Goal: Task Accomplishment & Management: Complete application form

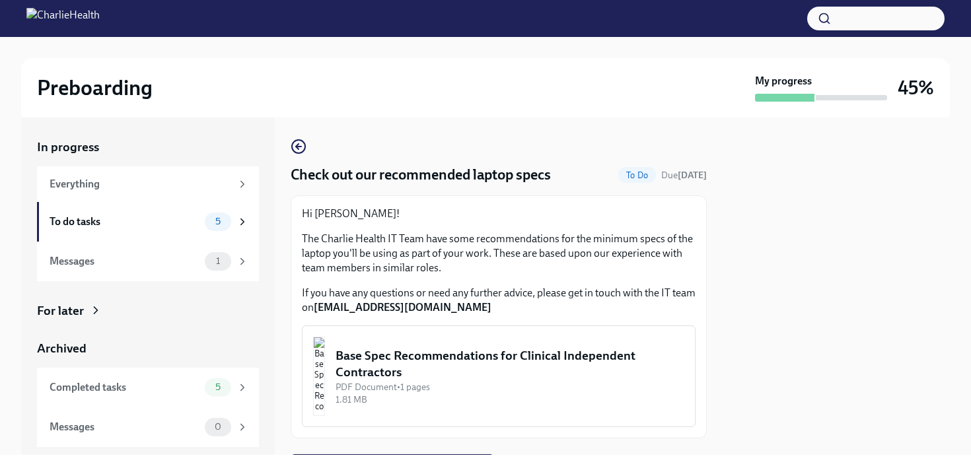
scroll to position [68, 0]
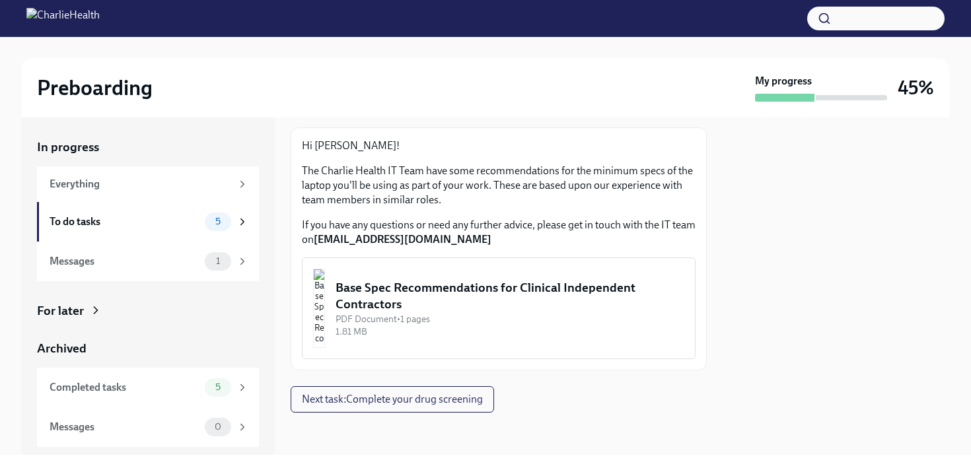
click at [497, 296] on div "Base Spec Recommendations for Clinical Independent Contractors" at bounding box center [510, 296] width 349 height 34
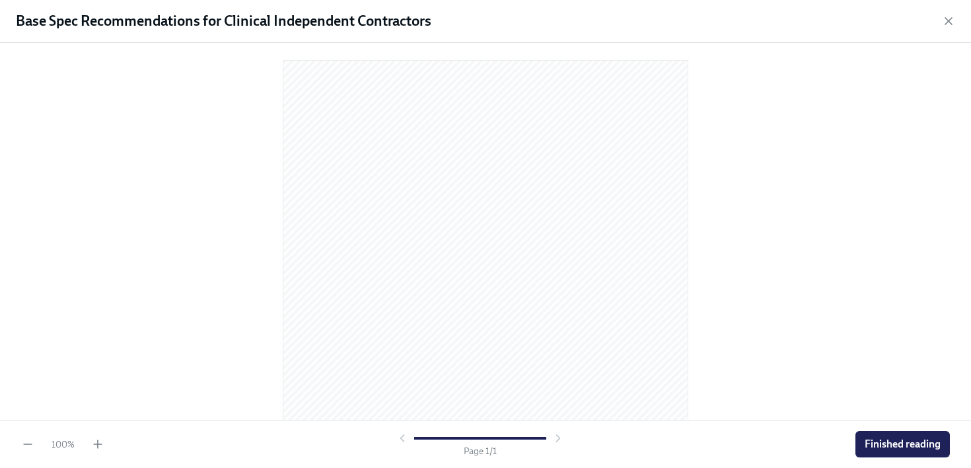
scroll to position [0, 0]
click at [881, 441] on span "Finished reading" at bounding box center [903, 444] width 76 height 13
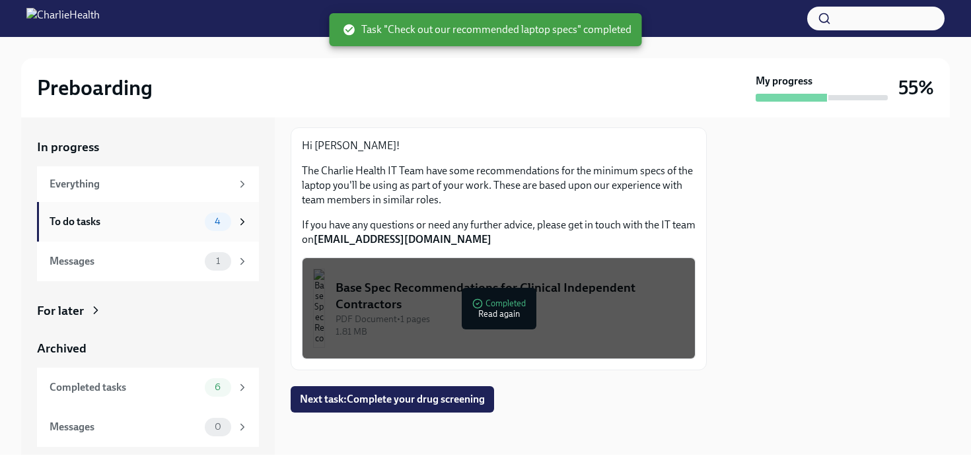
click at [212, 228] on div "4" at bounding box center [218, 222] width 26 height 18
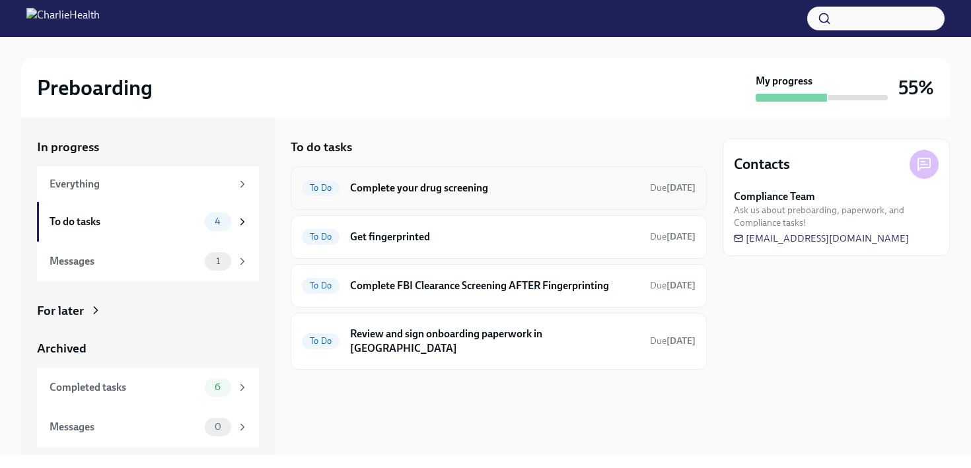
click at [511, 199] on div "To Do Complete your drug screening Due [DATE]" at bounding box center [499, 188] width 416 height 44
click at [468, 190] on h6 "Complete your drug screening" at bounding box center [494, 188] width 289 height 15
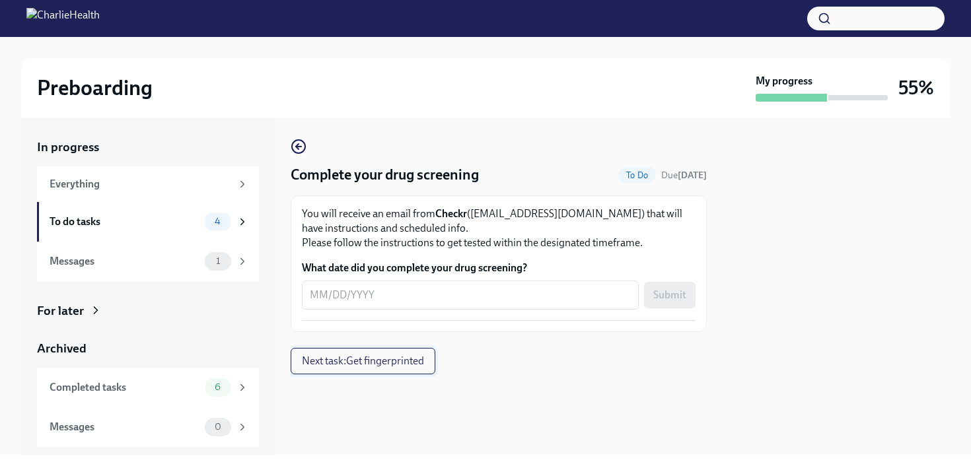
click at [360, 361] on span "Next task : Get fingerprinted" at bounding box center [363, 361] width 122 height 13
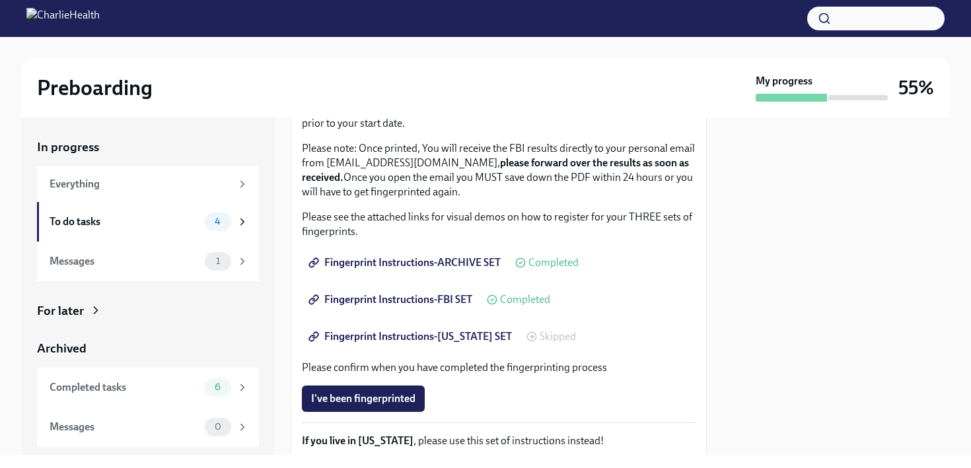
scroll to position [147, 0]
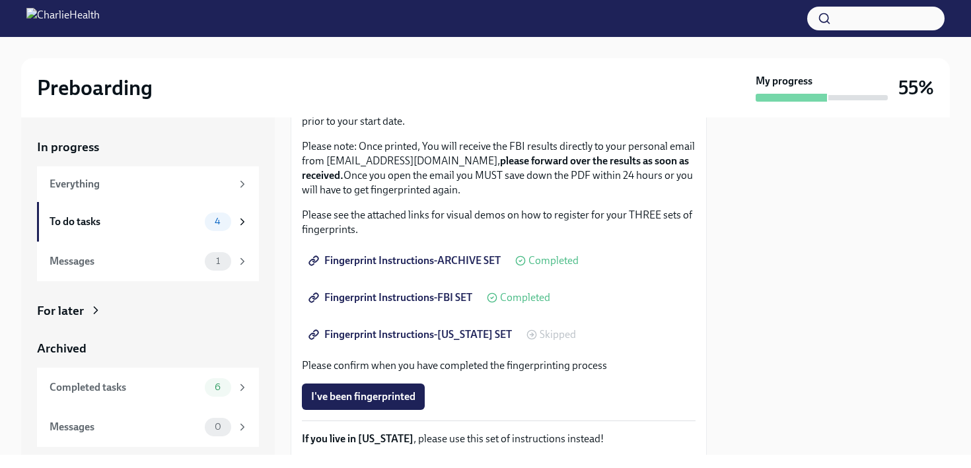
click at [435, 262] on span "Fingerprint Instructions-ARCHIVE SET" at bounding box center [406, 260] width 190 height 13
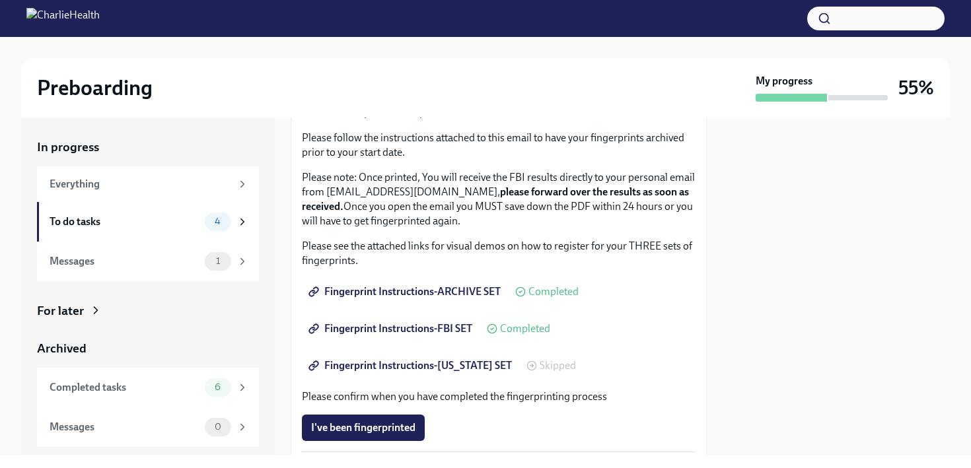
scroll to position [117, 0]
click at [443, 332] on span "Fingerprint Instructions-FBI SET" at bounding box center [391, 327] width 161 height 13
click at [378, 363] on span "Fingerprint Instructions-[US_STATE] SET" at bounding box center [411, 364] width 201 height 13
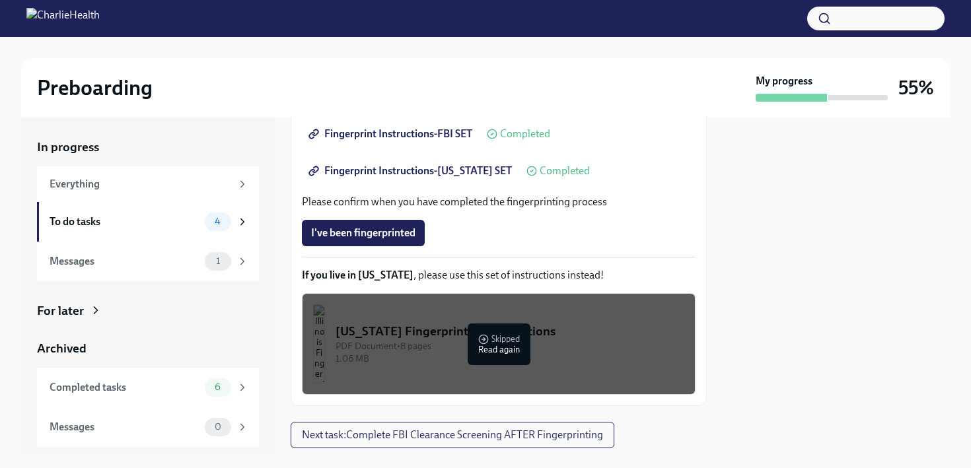
scroll to position [346, 0]
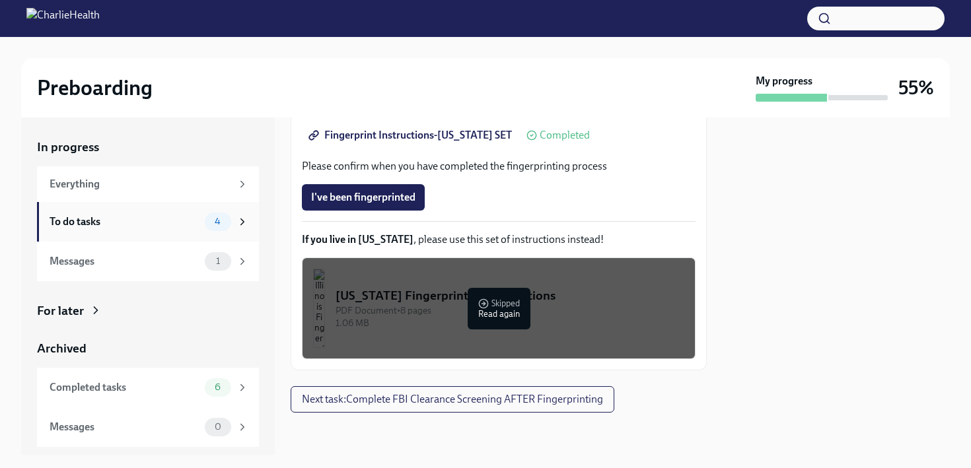
click at [184, 219] on div "To do tasks" at bounding box center [125, 222] width 150 height 15
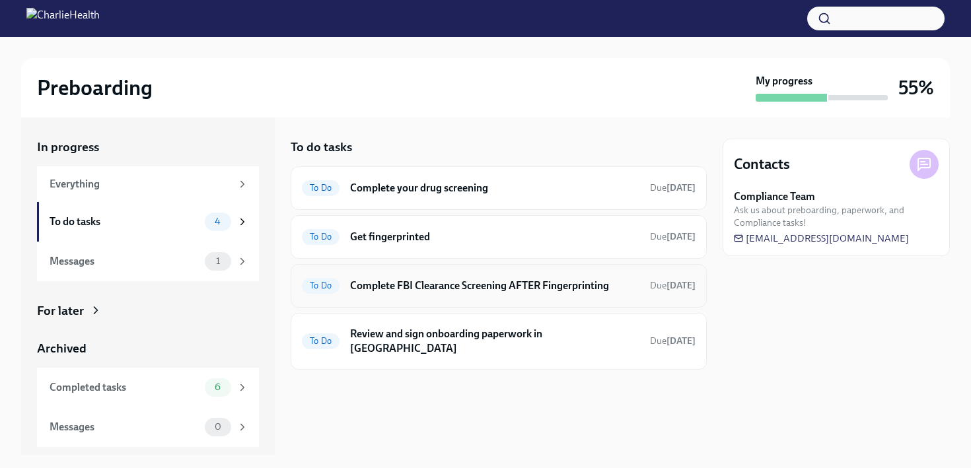
click at [472, 280] on h6 "Complete FBI Clearance Screening AFTER Fingerprinting" at bounding box center [494, 286] width 289 height 15
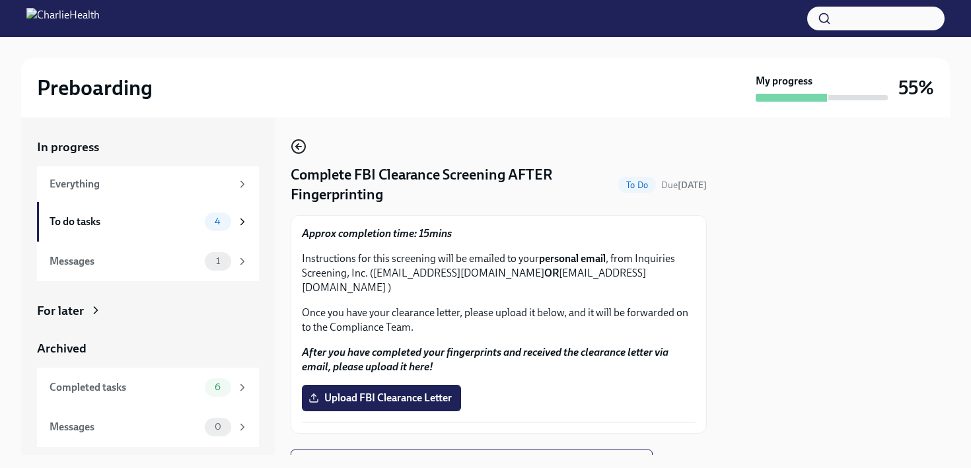
click at [301, 145] on icon "button" at bounding box center [299, 147] width 16 height 16
